Goal: Transaction & Acquisition: Download file/media

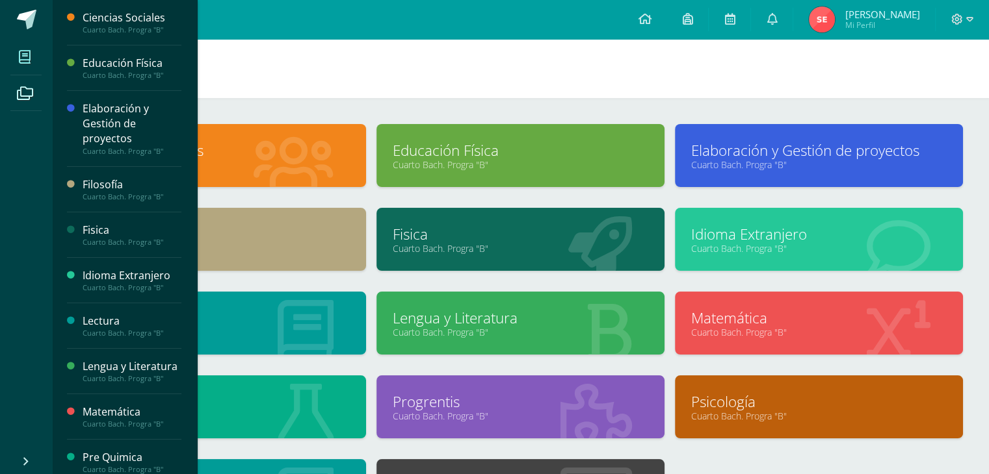
click at [720, 146] on link "Elaboración y Gestión de proyectos" at bounding box center [818, 150] width 255 height 20
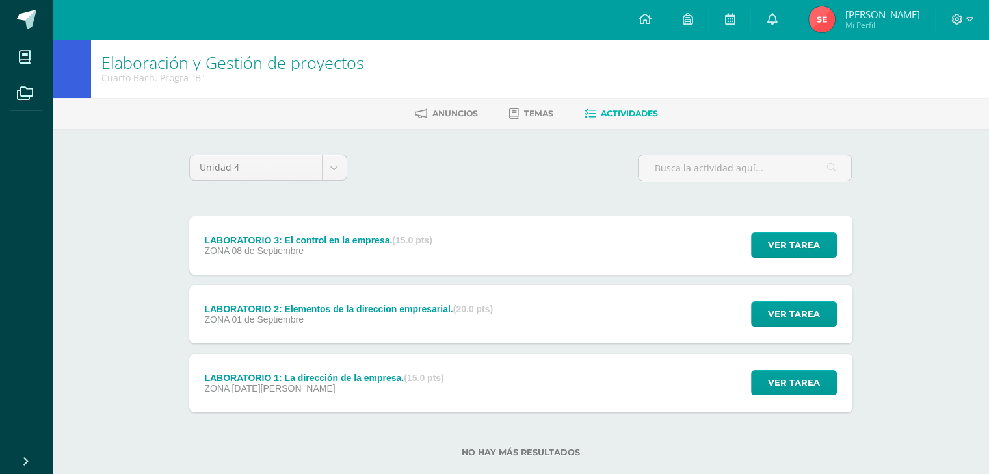
click at [427, 248] on div "ZONA [DATE]" at bounding box center [317, 251] width 227 height 10
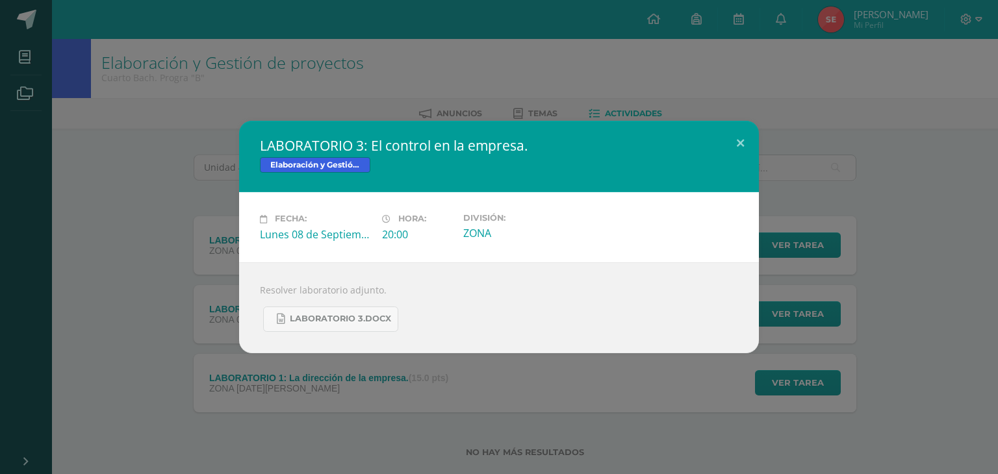
click at [313, 240] on div "Lunes 08 de Septiembre" at bounding box center [316, 234] width 112 height 14
click at [330, 318] on span "LABORATORIO 3.docx" at bounding box center [340, 319] width 101 height 10
